Goal: Task Accomplishment & Management: Manage account settings

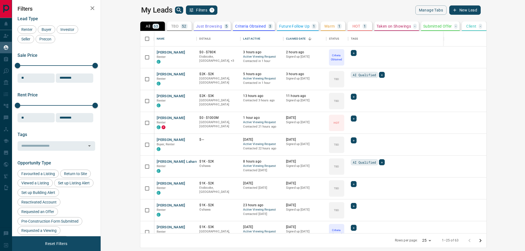
scroll to position [198, 417]
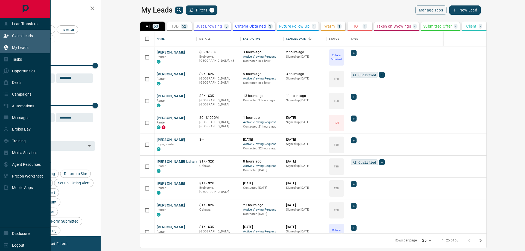
click at [13, 32] on div "Claim Leads" at bounding box center [18, 35] width 30 height 9
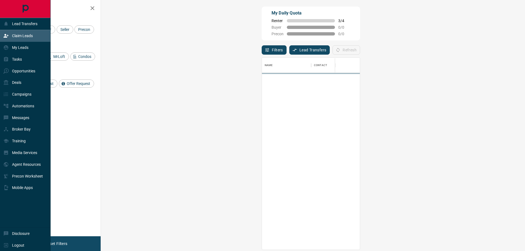
scroll to position [188, 408]
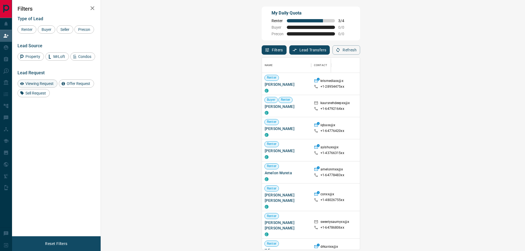
click at [42, 86] on span "Viewing Request" at bounding box center [40, 83] width 32 height 4
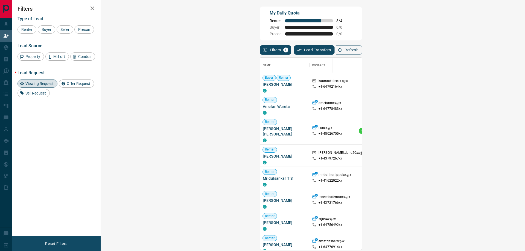
click at [471, 131] on span "Viewing Request ( 1 )" at bounding box center [486, 131] width 30 height 4
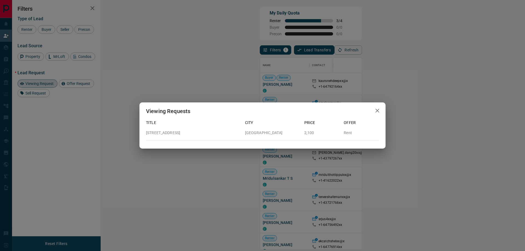
click at [375, 111] on icon "button" at bounding box center [377, 110] width 7 height 7
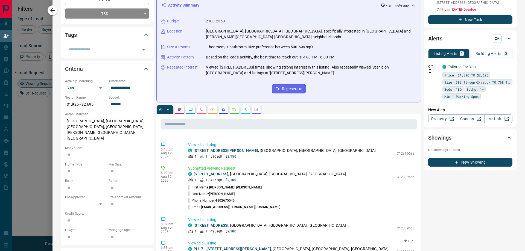
scroll to position [103, 0]
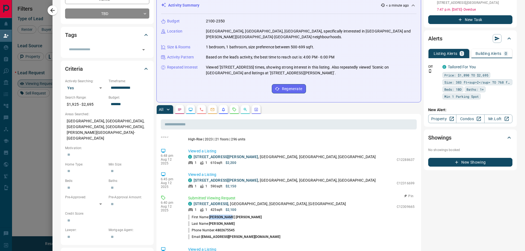
drag, startPoint x: 209, startPoint y: 207, endPoint x: 229, endPoint y: 208, distance: 19.4
click at [229, 214] on li "First Name: [PERSON_NAME] [PERSON_NAME]" at bounding box center [301, 217] width 226 height 7
click at [219, 215] on span "[PERSON_NAME] [PERSON_NAME]" at bounding box center [235, 217] width 52 height 4
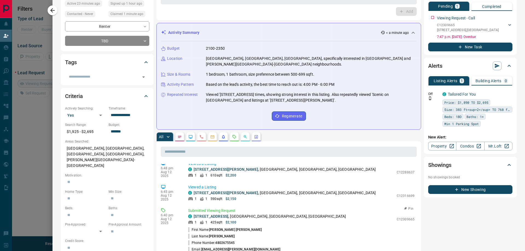
scroll to position [172, 0]
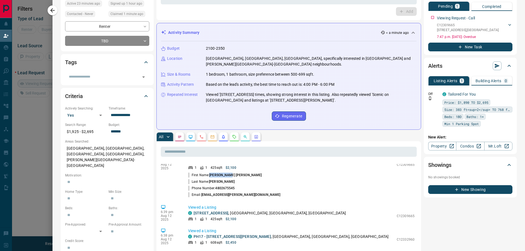
drag, startPoint x: 209, startPoint y: 165, endPoint x: 230, endPoint y: 165, distance: 20.8
click at [230, 172] on li "First Name: [PERSON_NAME] [PERSON_NAME]" at bounding box center [301, 175] width 226 height 7
copy span "[PERSON_NAME] [PERSON_NAME]"
drag, startPoint x: 209, startPoint y: 171, endPoint x: 229, endPoint y: 171, distance: 20.8
click at [229, 178] on li "Last Name: [PERSON_NAME]" at bounding box center [301, 181] width 226 height 7
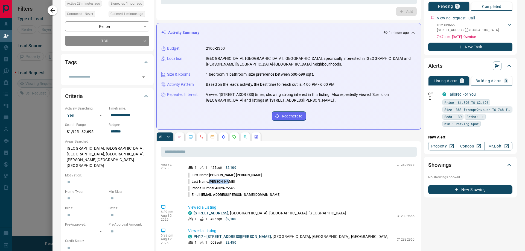
copy p "[PERSON_NAME]"
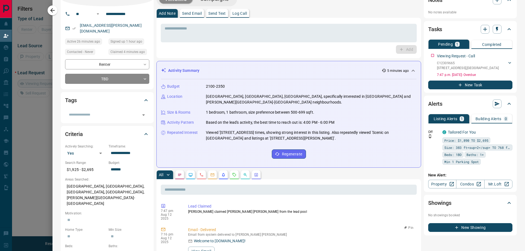
scroll to position [0, 0]
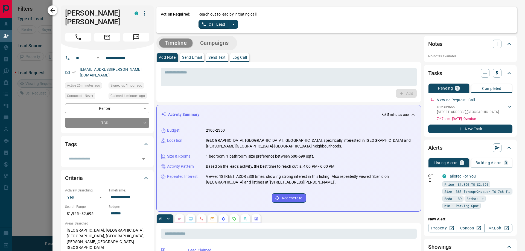
click at [56, 11] on button "button" at bounding box center [53, 10] width 10 height 10
